Goal: Task Accomplishment & Management: Use online tool/utility

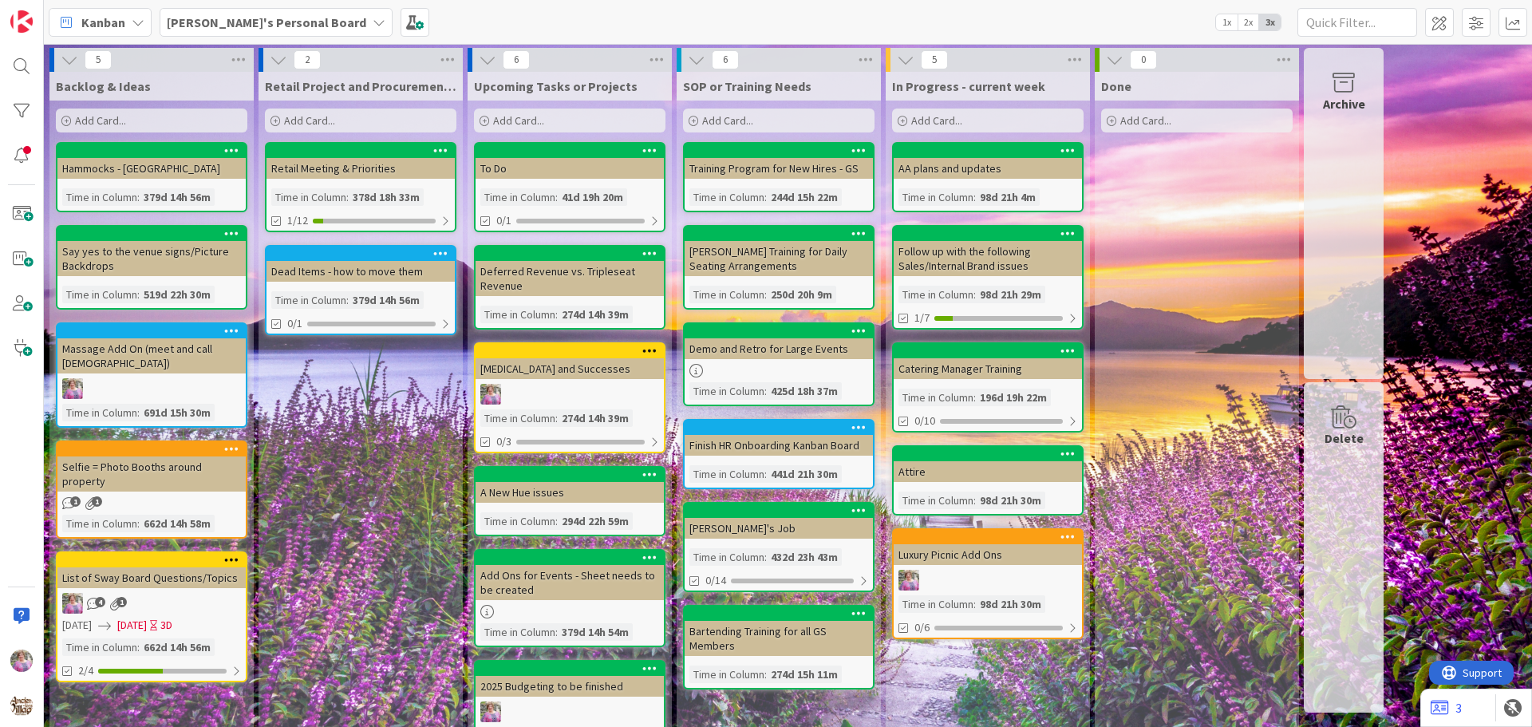
click at [258, 24] on b "[PERSON_NAME]'s Personal Board" at bounding box center [266, 22] width 199 height 16
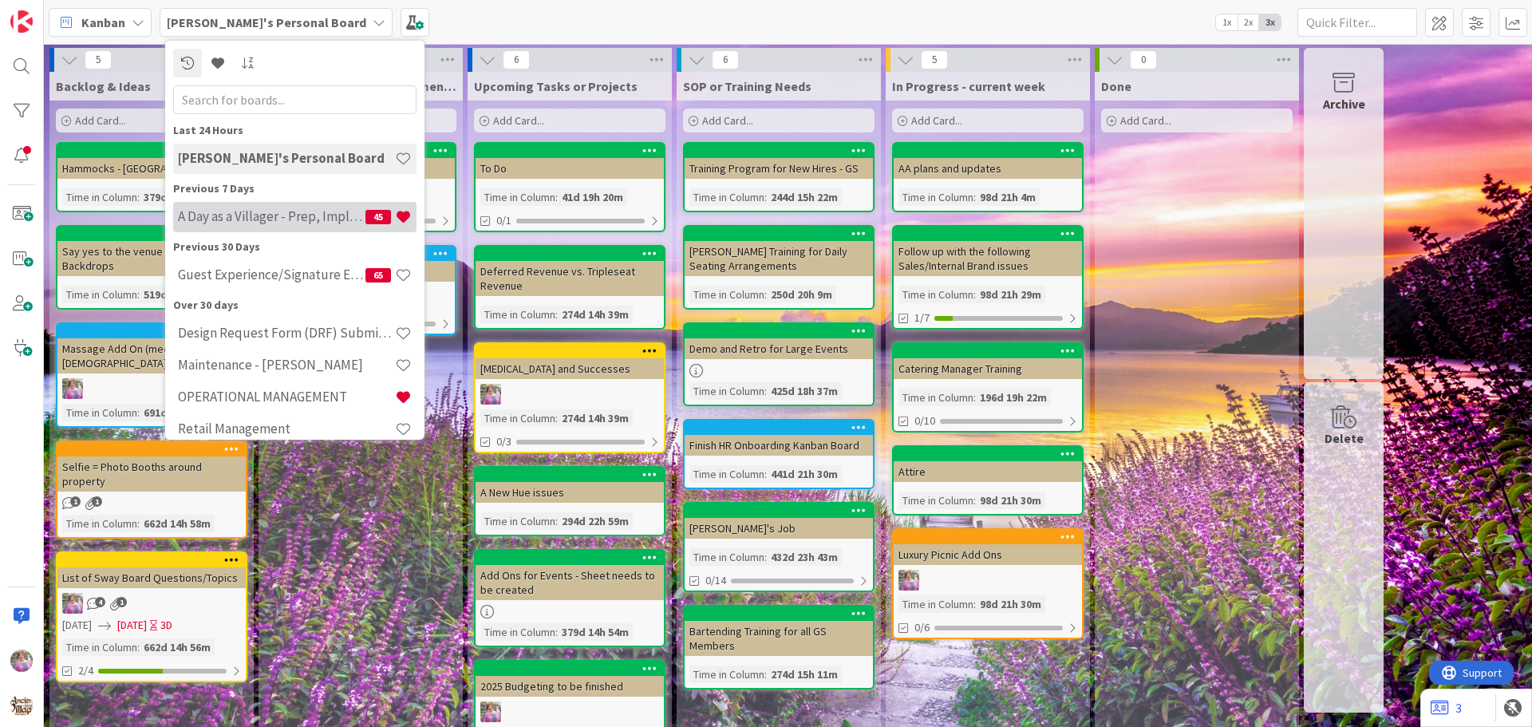
click at [233, 215] on h4 "A Day as a Villager - Prep, Implement and Execute" at bounding box center [272, 216] width 188 height 16
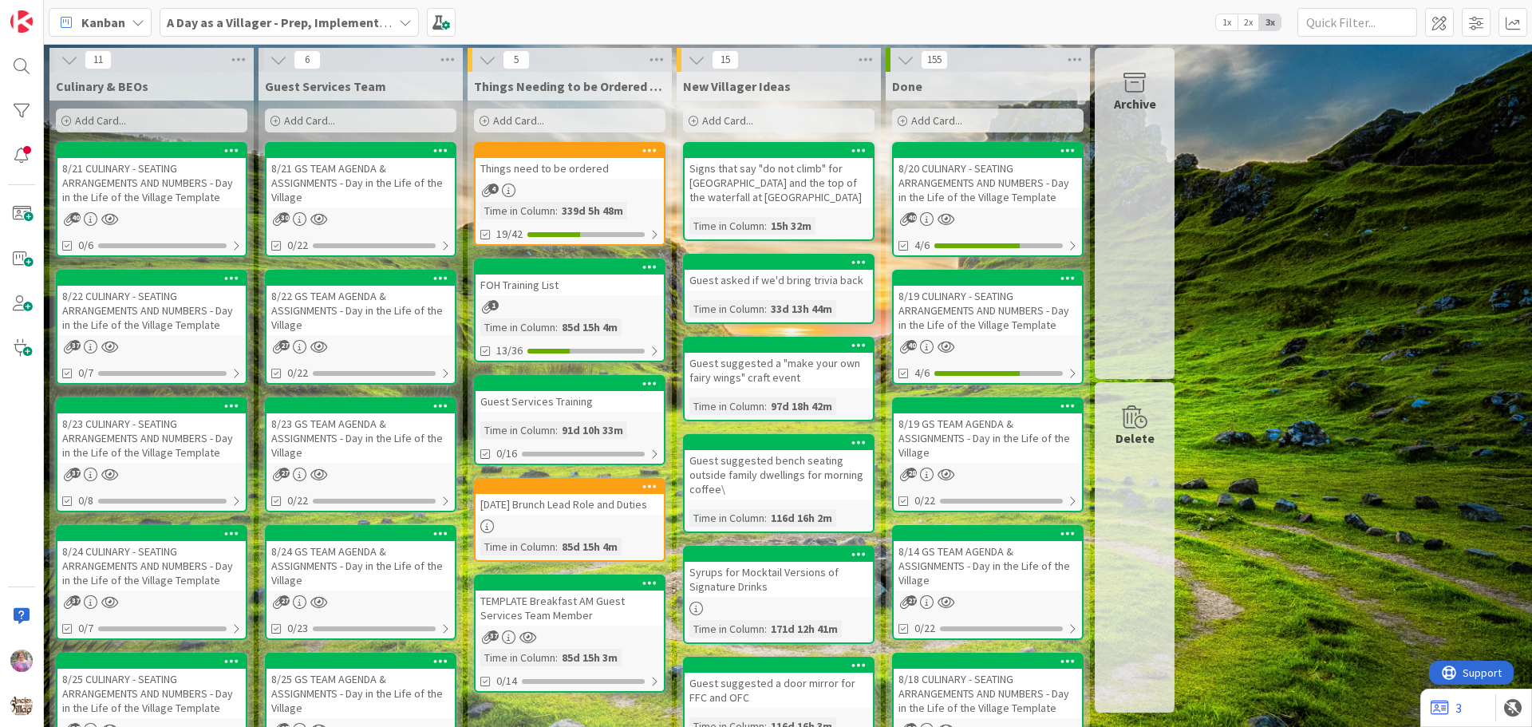
click at [565, 172] on div "Things need to be ordered" at bounding box center [570, 168] width 188 height 21
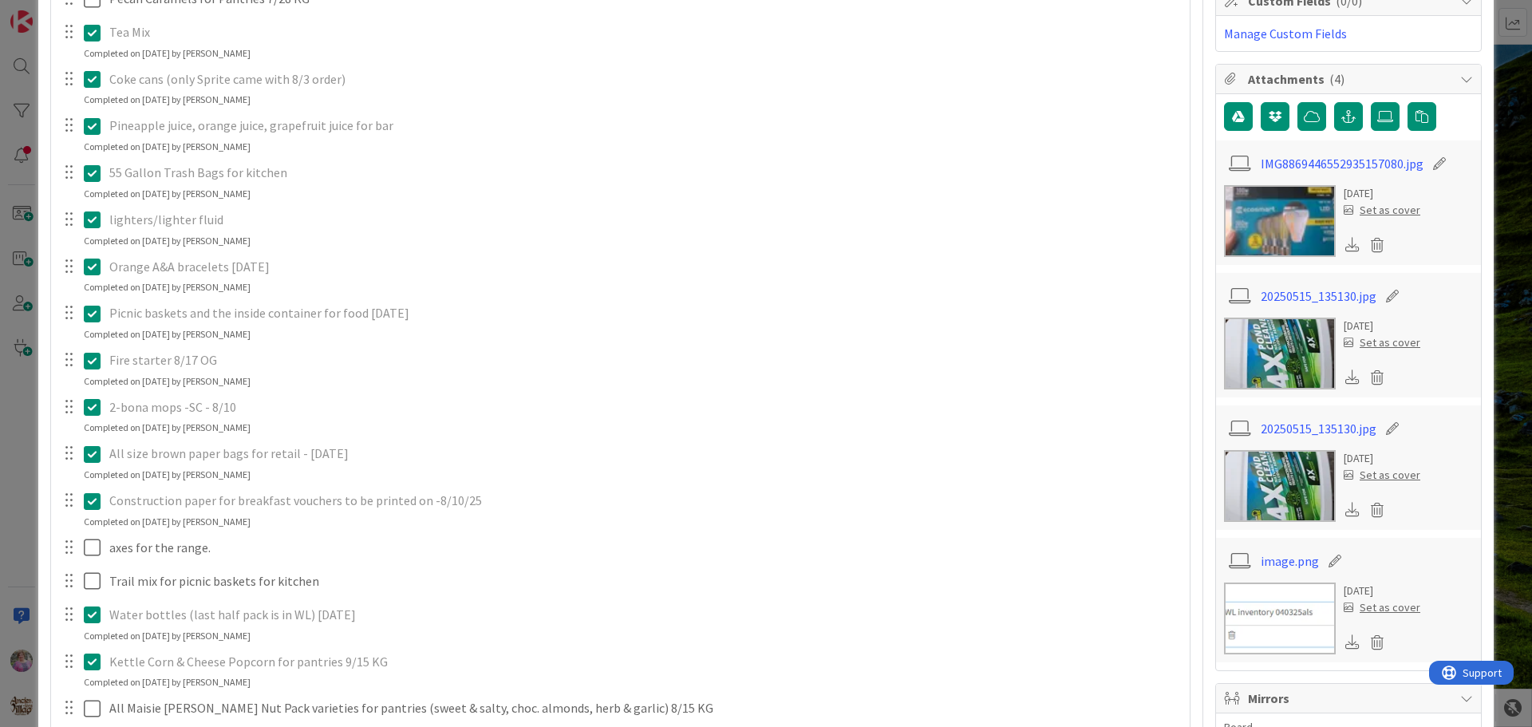
scroll to position [731, 0]
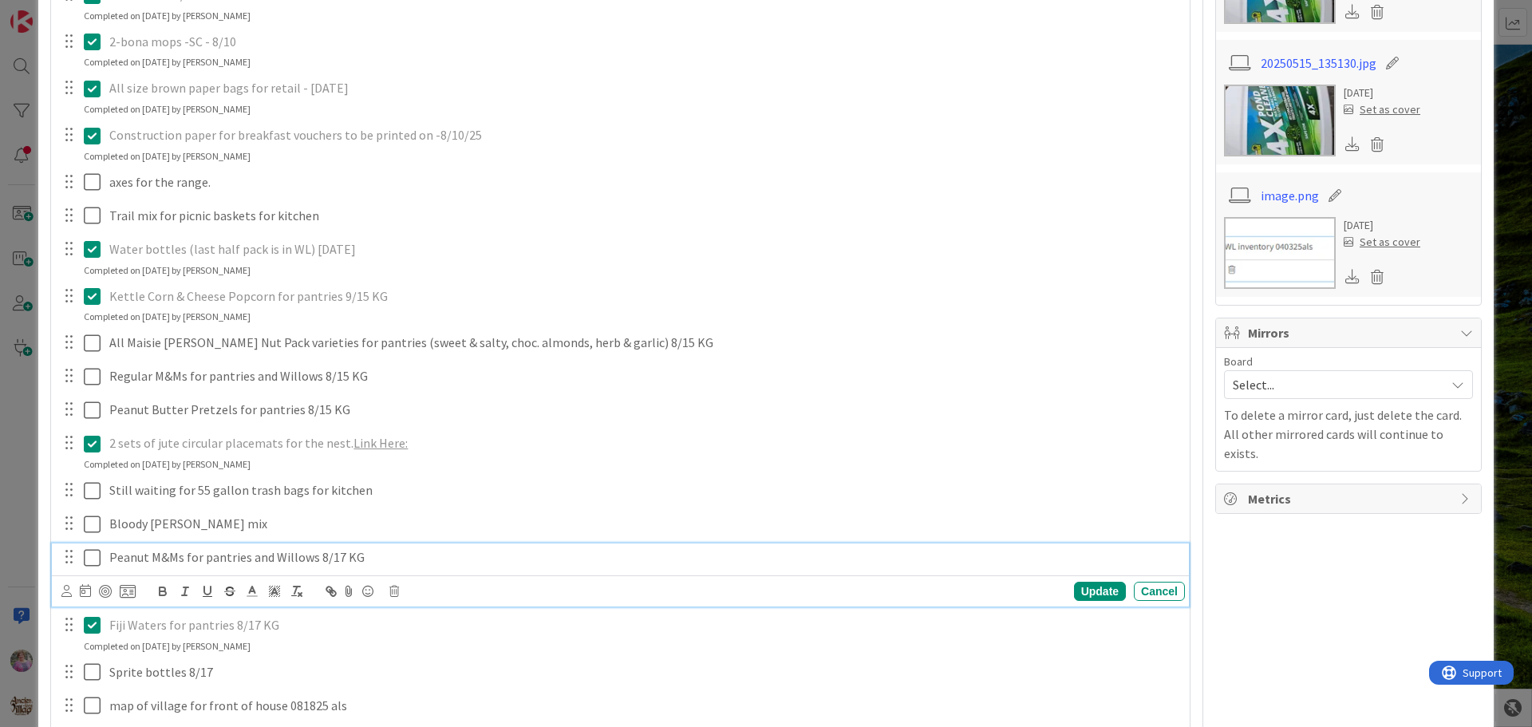
click at [96, 559] on icon at bounding box center [96, 557] width 24 height 19
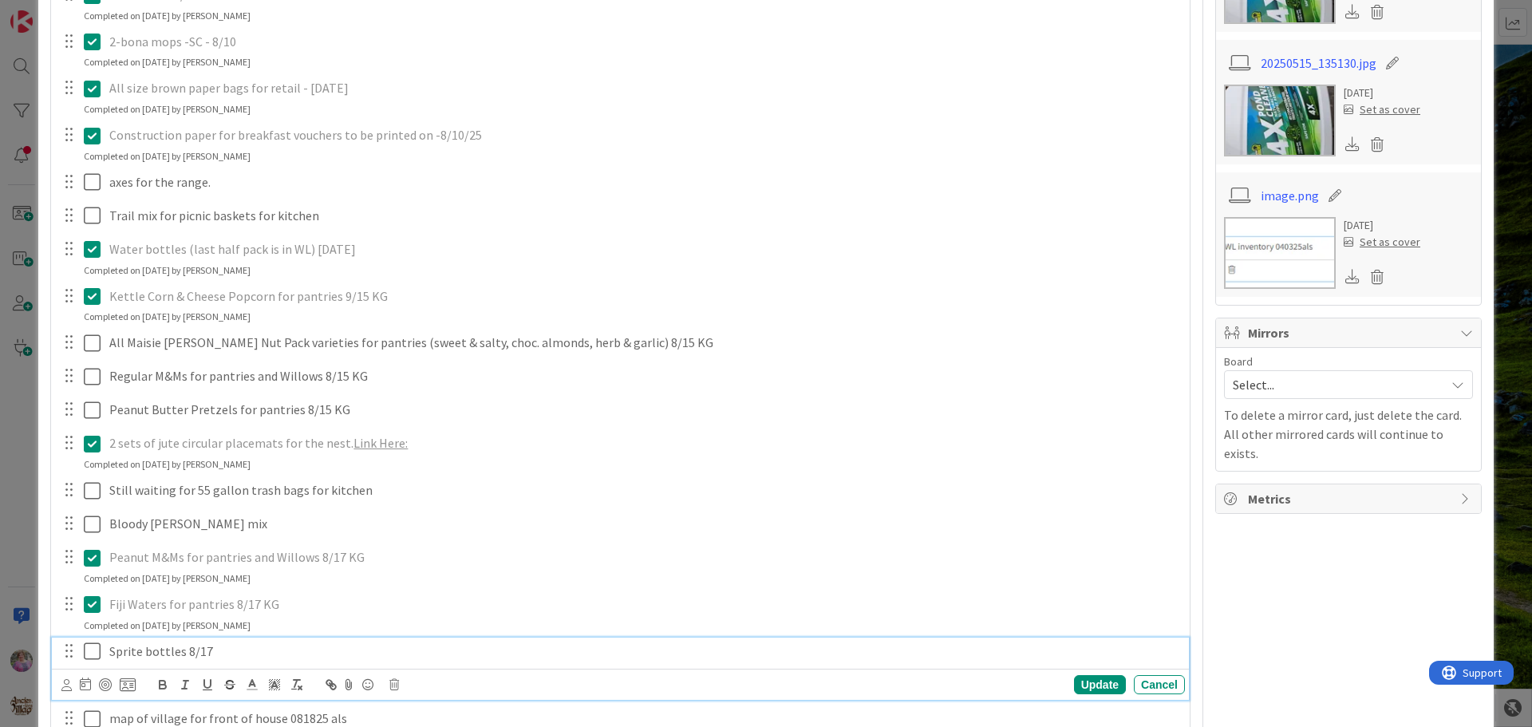
click at [89, 653] on icon at bounding box center [96, 651] width 24 height 19
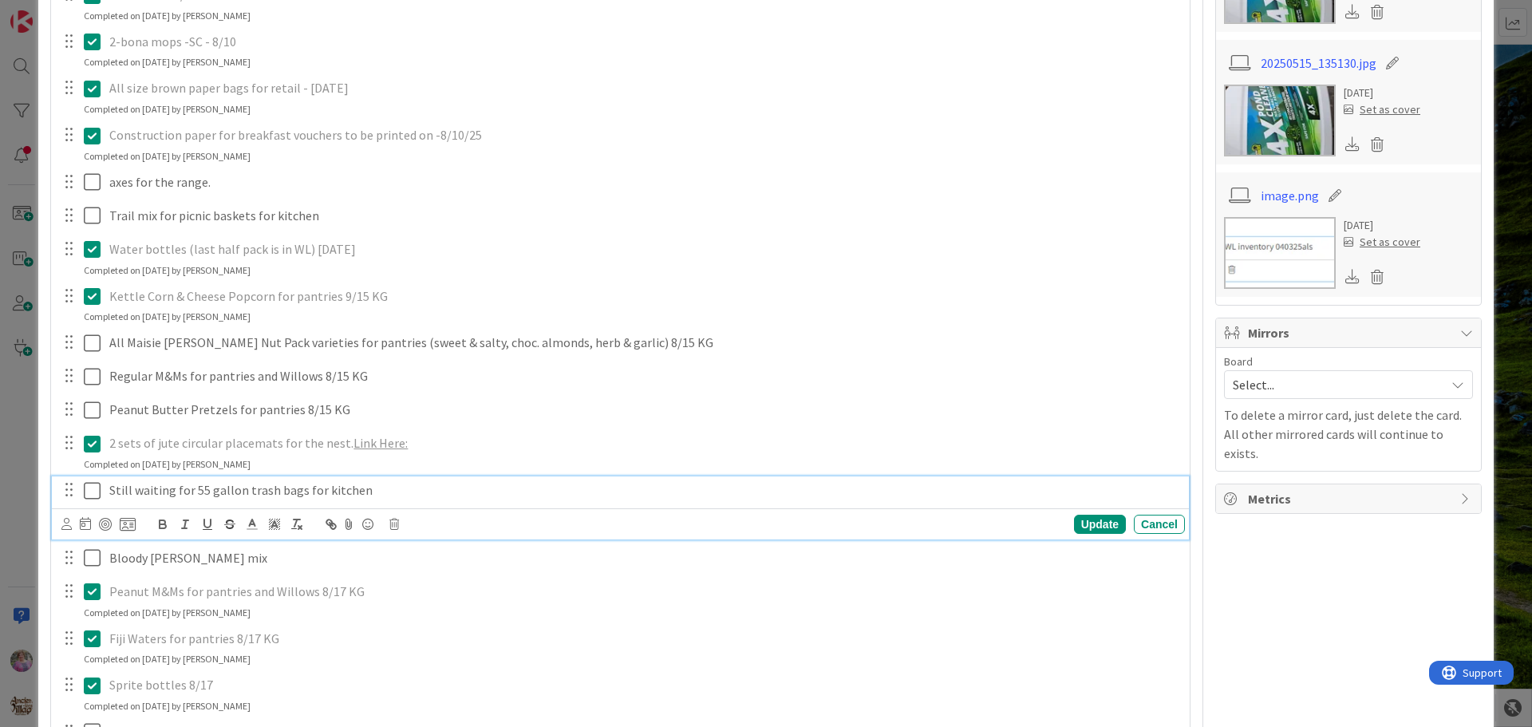
click at [96, 484] on icon at bounding box center [96, 490] width 24 height 19
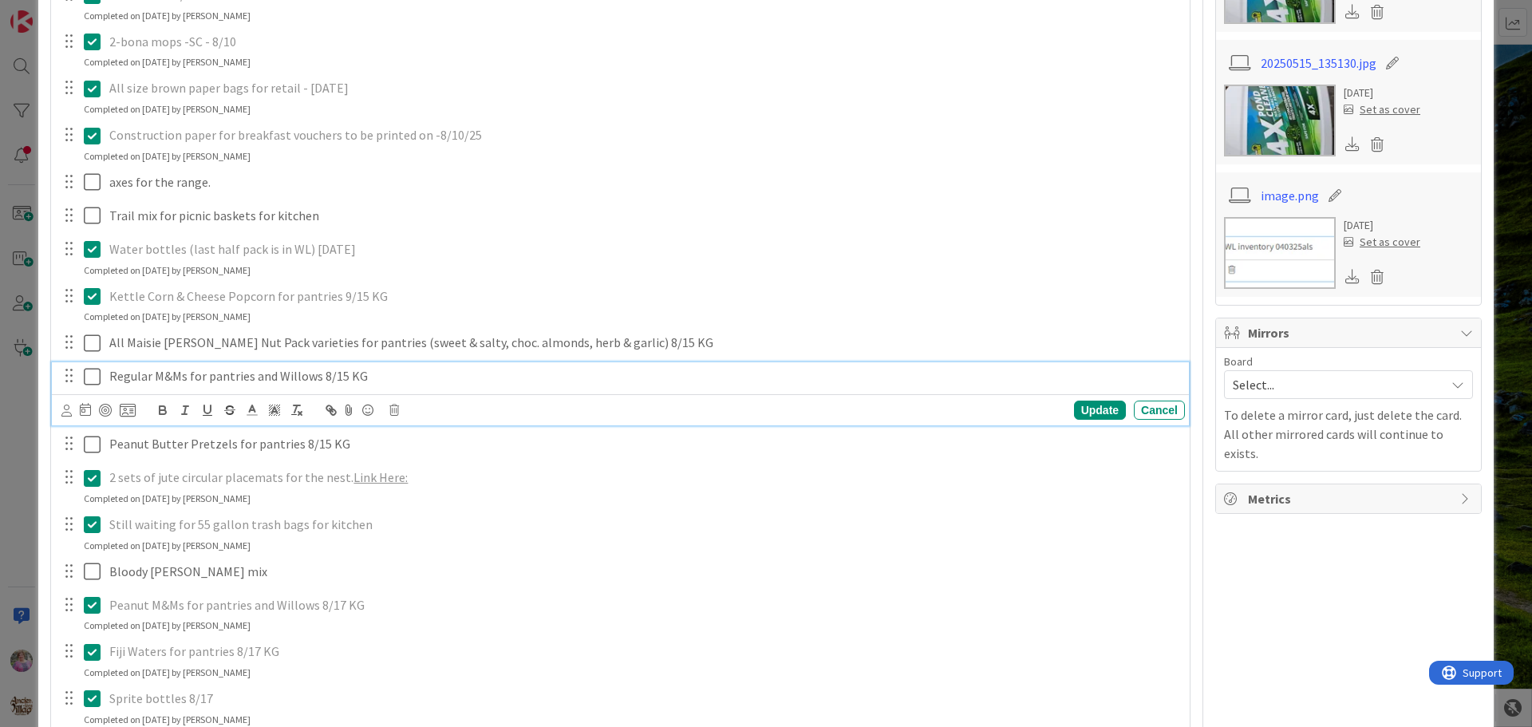
click at [92, 370] on icon at bounding box center [96, 376] width 24 height 19
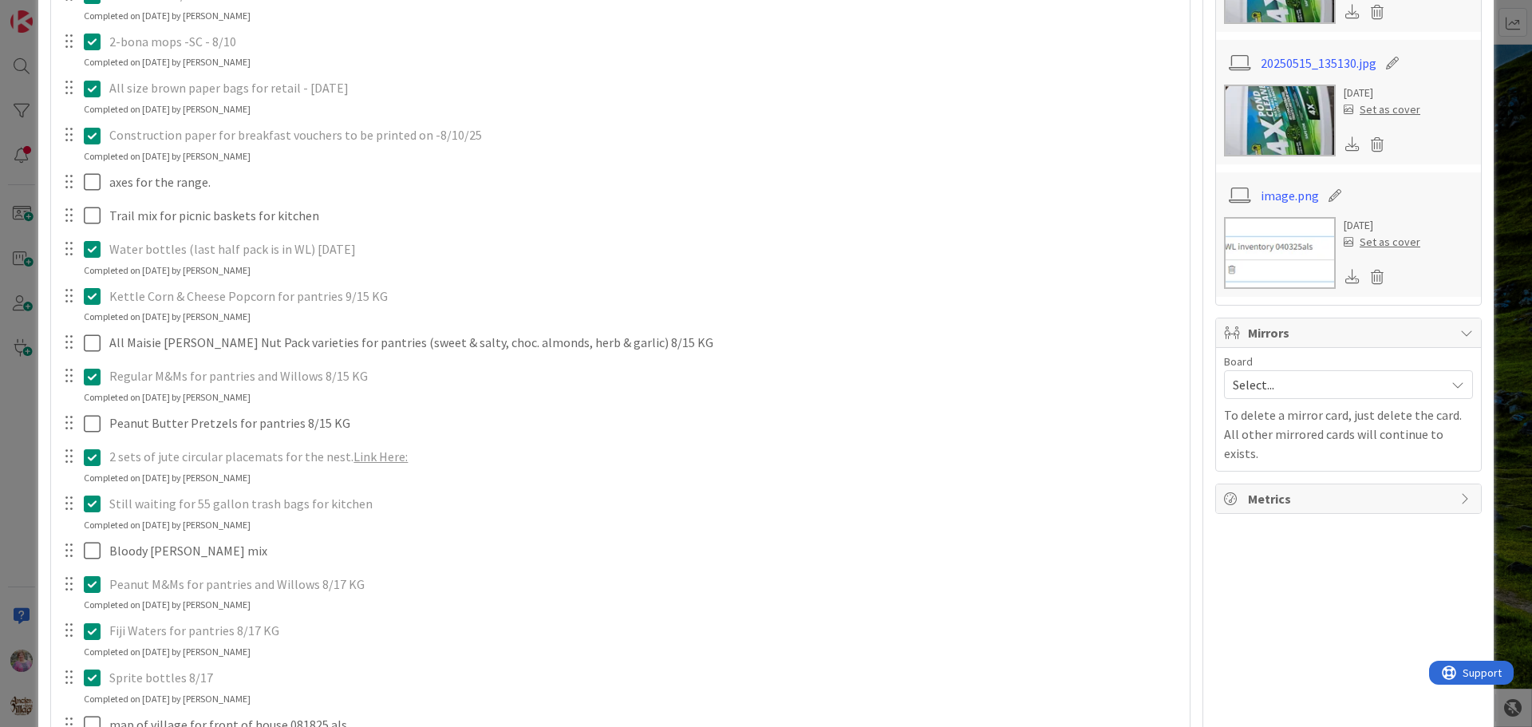
scroll to position [1097, 0]
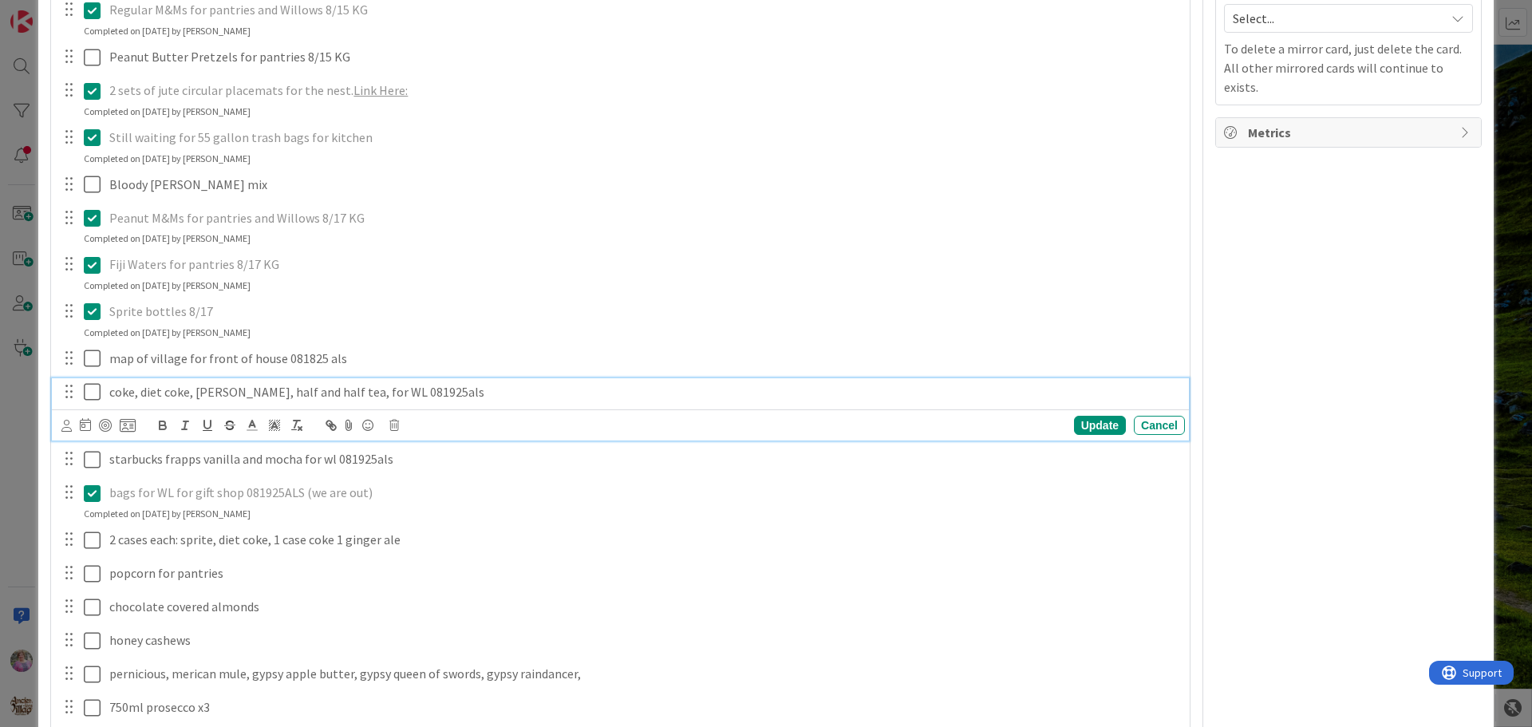
click at [93, 393] on icon at bounding box center [96, 391] width 24 height 19
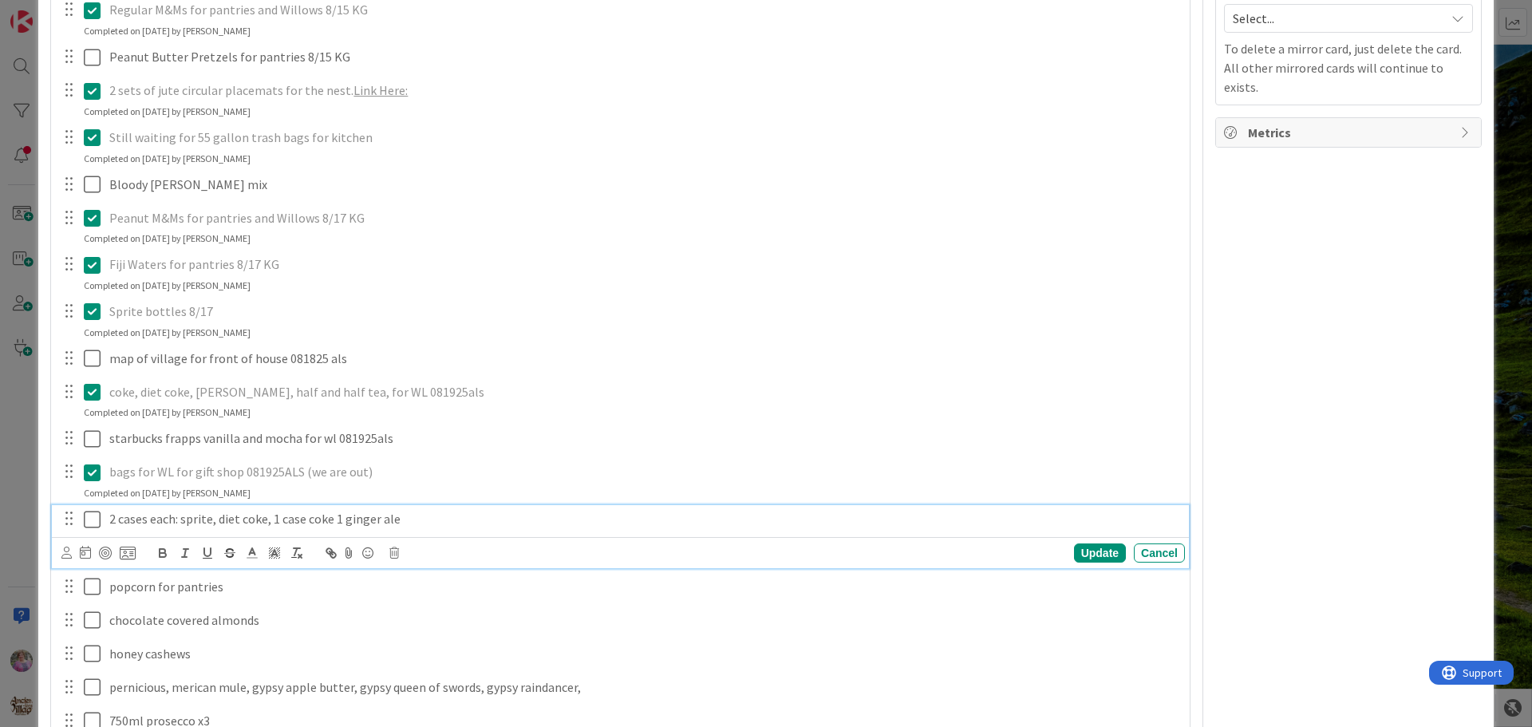
click at [84, 520] on icon at bounding box center [96, 519] width 24 height 19
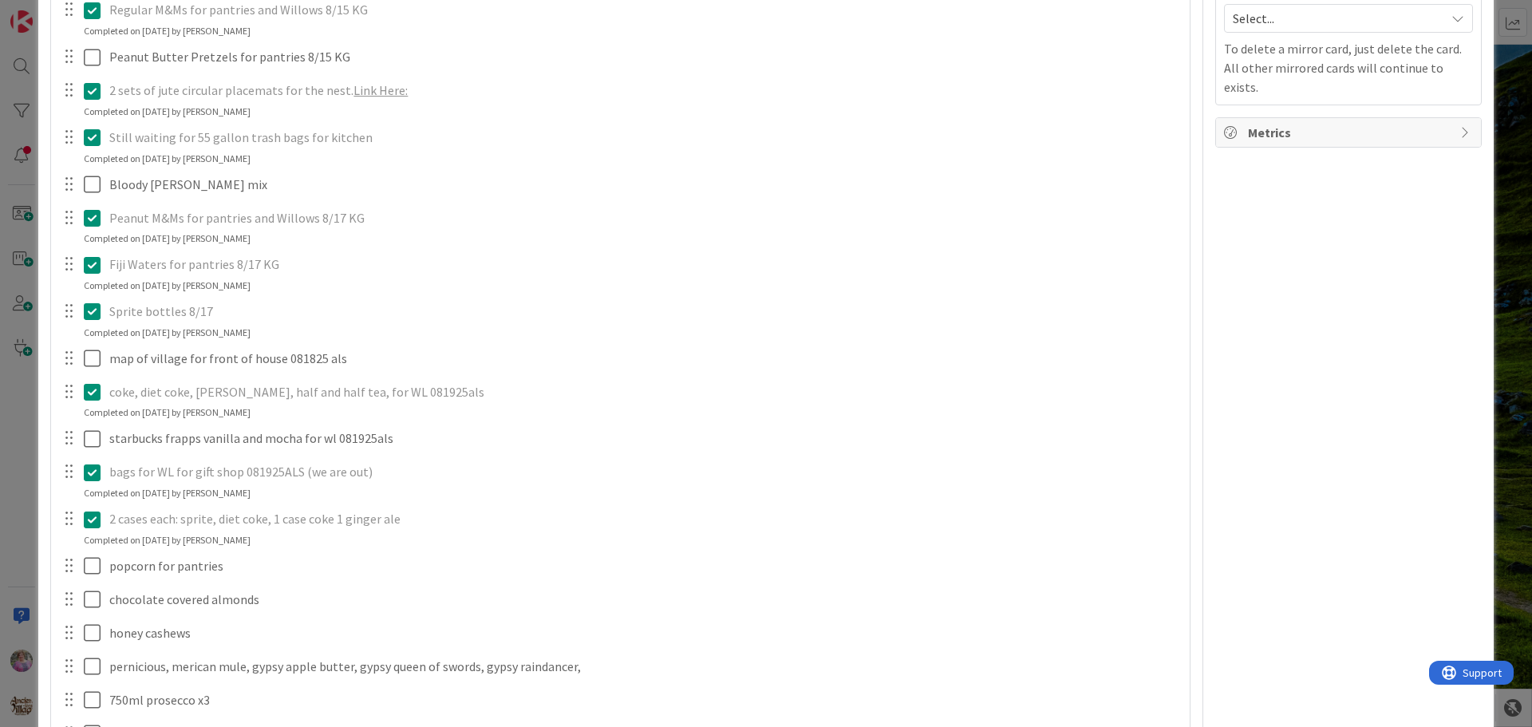
scroll to position [1463, 0]
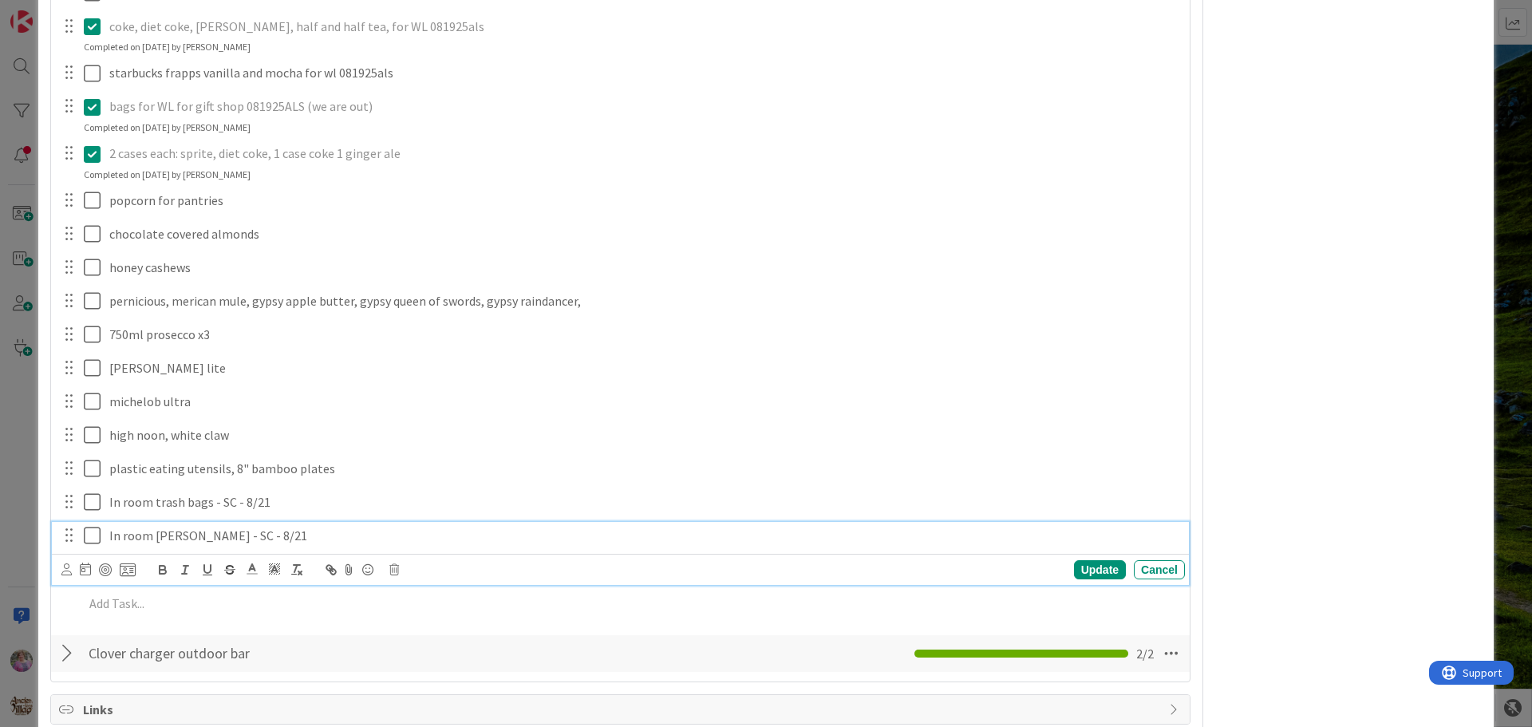
click at [87, 535] on icon at bounding box center [96, 535] width 24 height 19
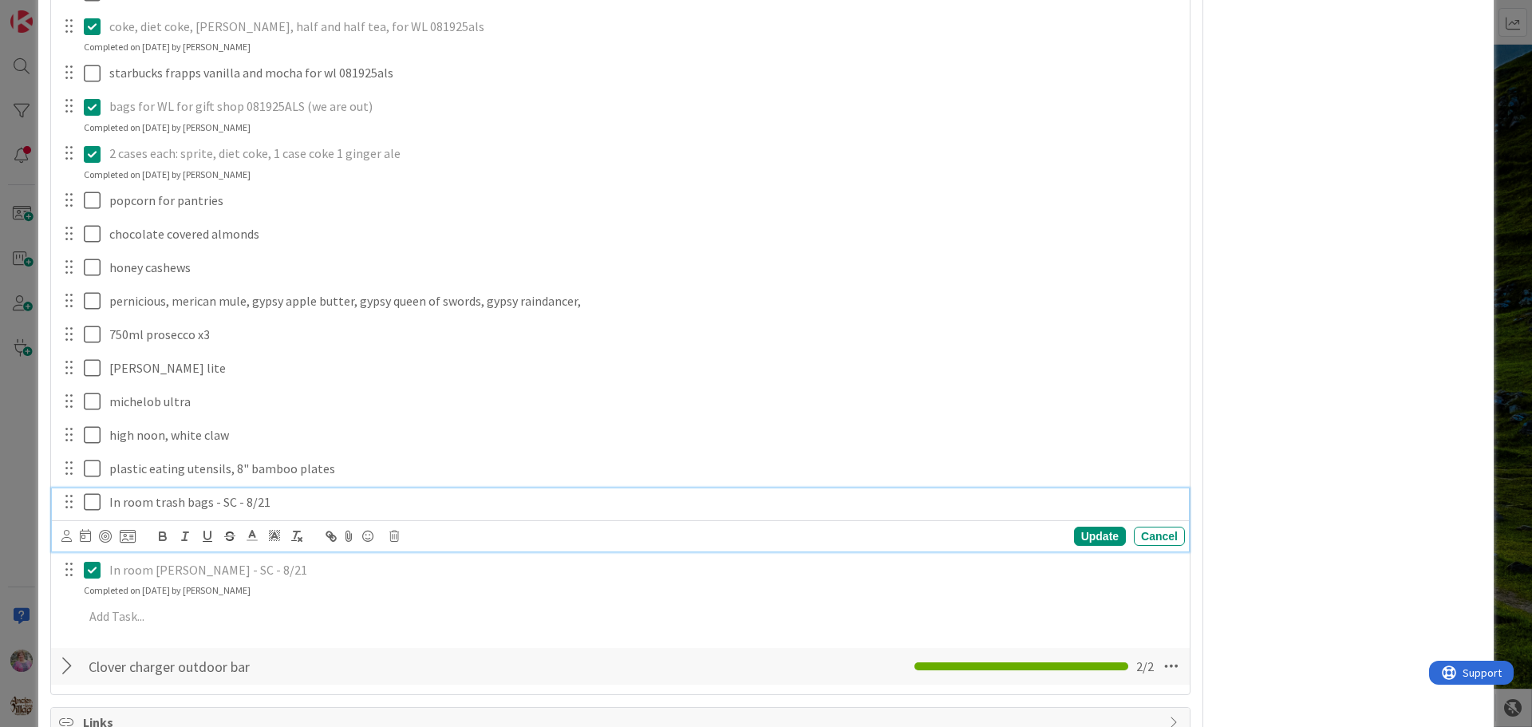
click at [91, 498] on icon at bounding box center [96, 501] width 24 height 19
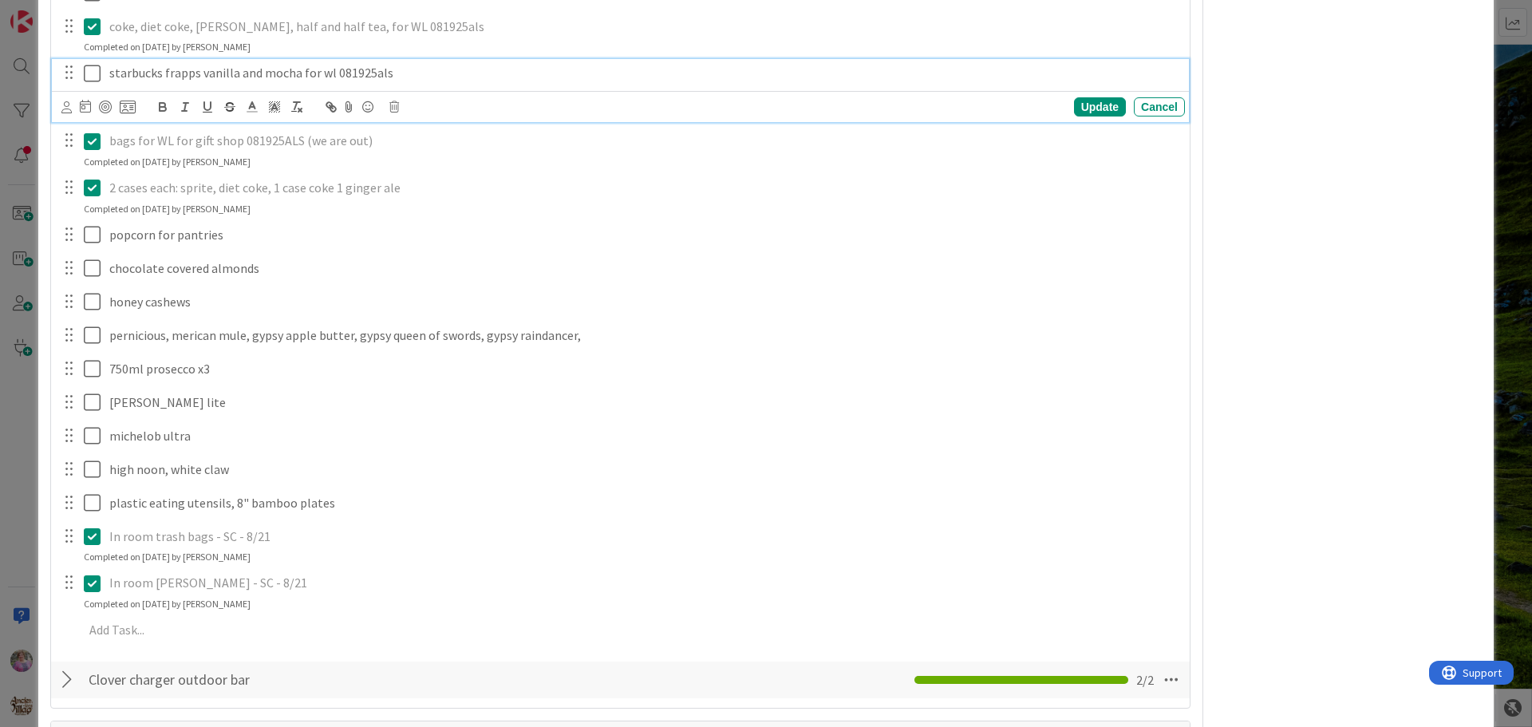
click at [90, 72] on icon at bounding box center [96, 73] width 24 height 19
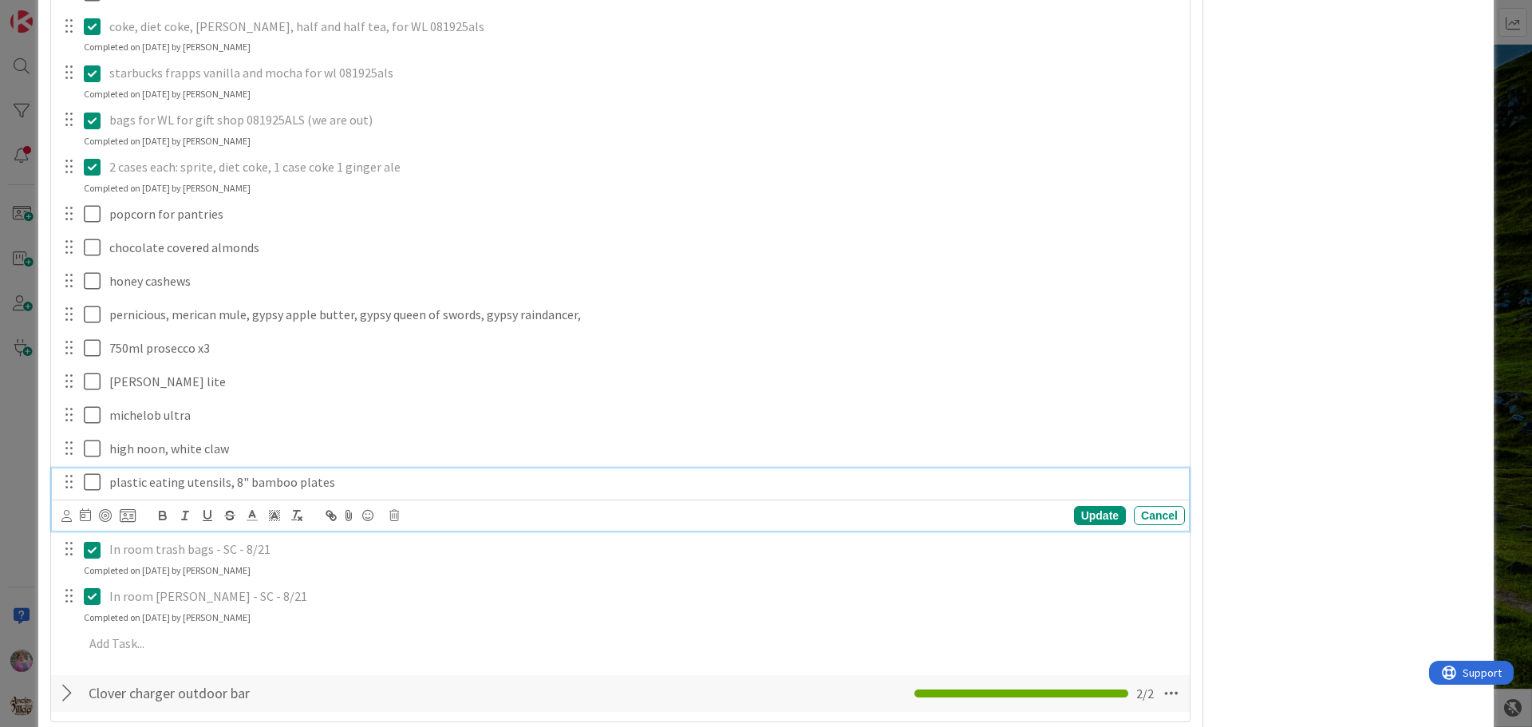
click at [92, 486] on icon at bounding box center [96, 481] width 24 height 19
